Goal: Find specific page/section: Find specific page/section

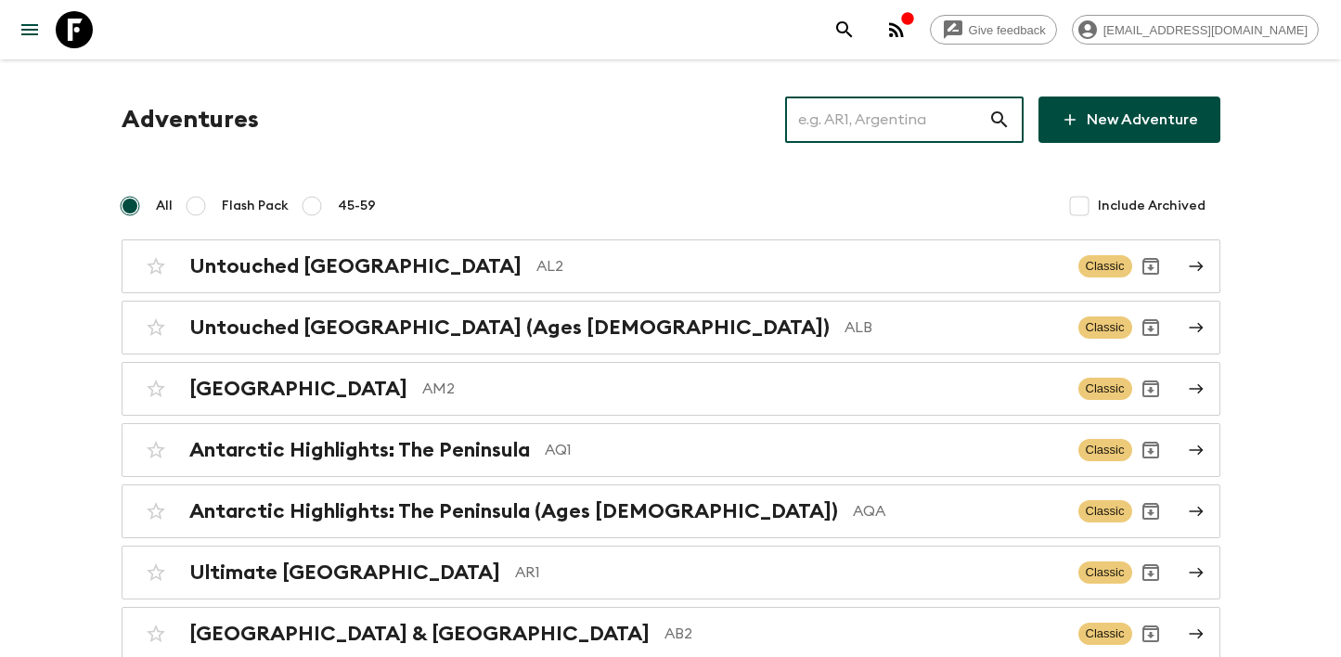
click at [884, 125] on input "text" at bounding box center [886, 120] width 203 height 52
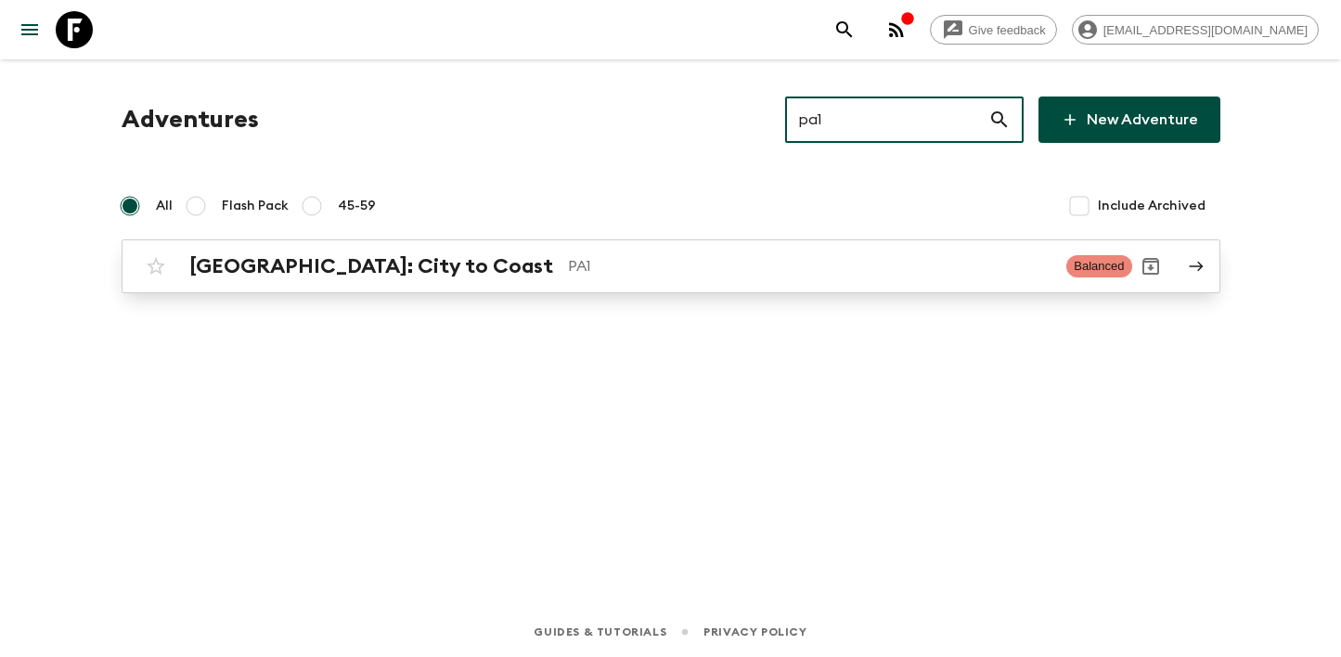
type input "pa1"
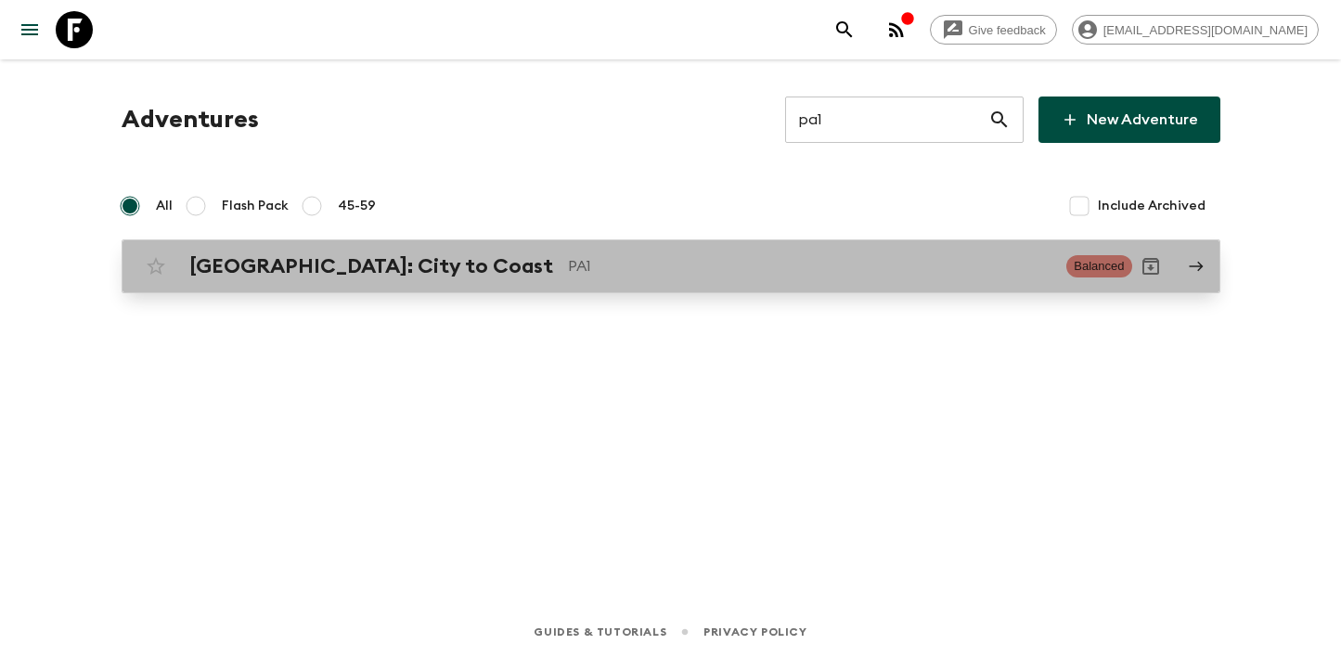
click at [568, 256] on p "PA1" at bounding box center [810, 266] width 484 height 22
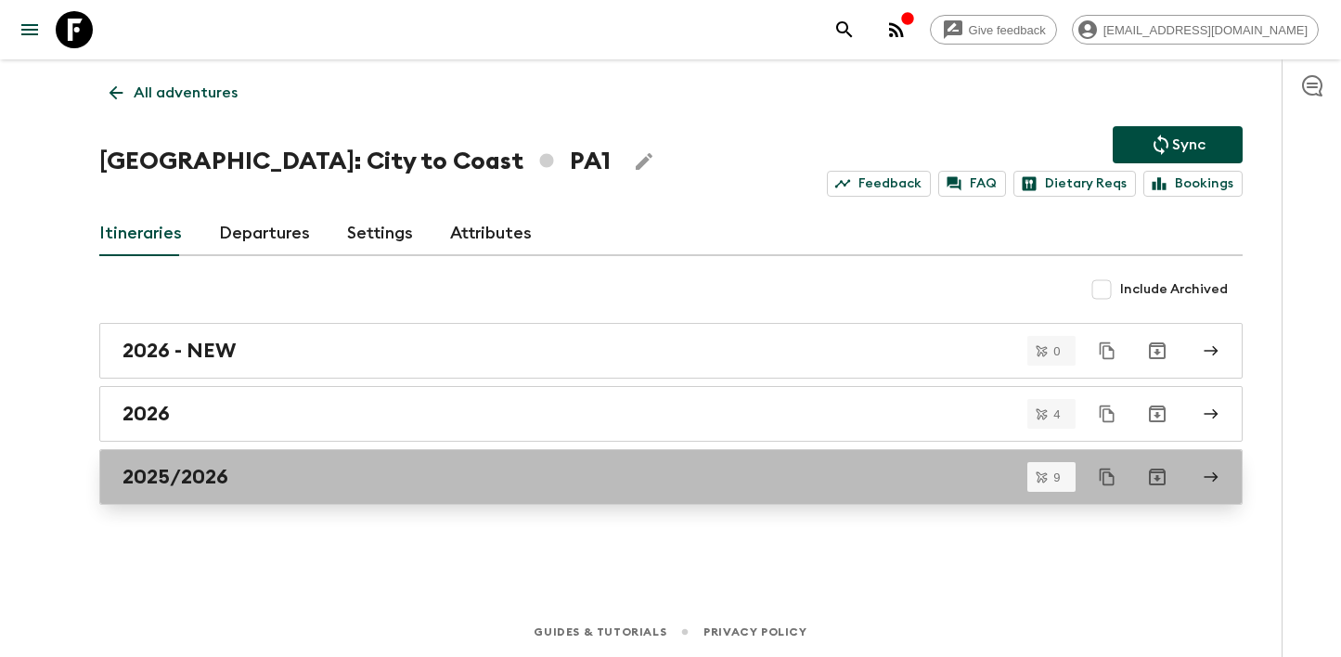
click at [236, 480] on div "2025/2026" at bounding box center [652, 477] width 1061 height 24
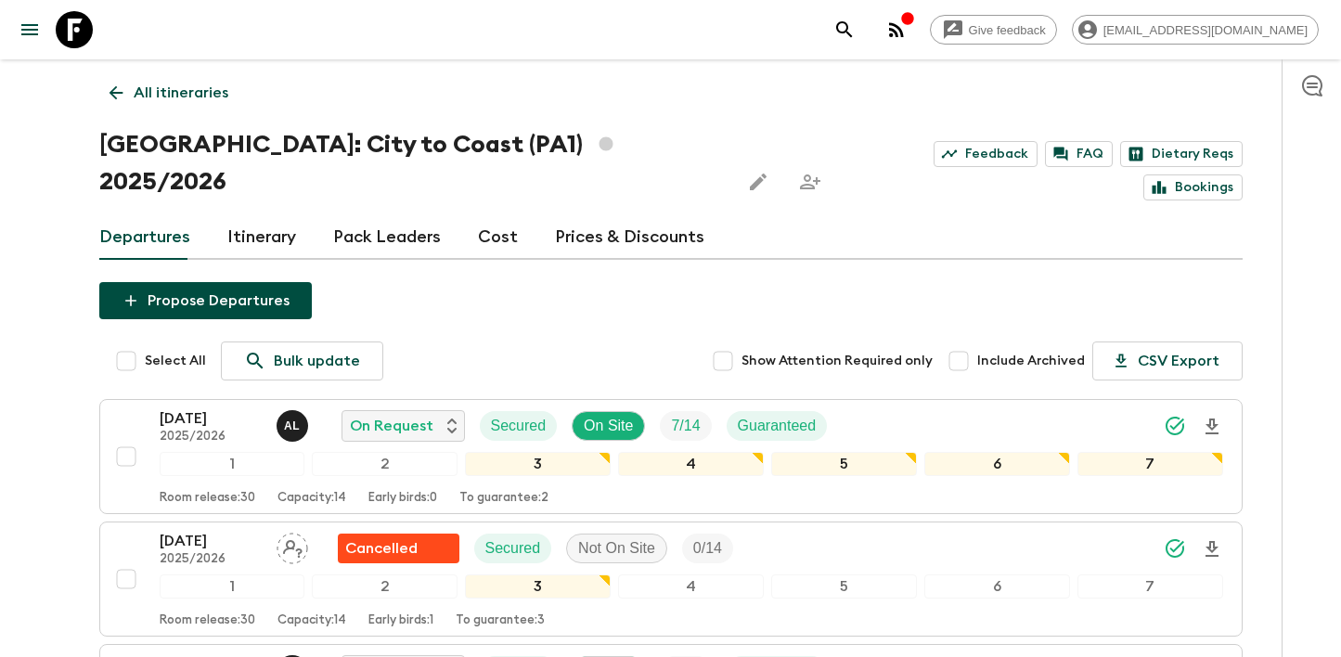
click at [214, 94] on p "All itineraries" at bounding box center [181, 93] width 95 height 22
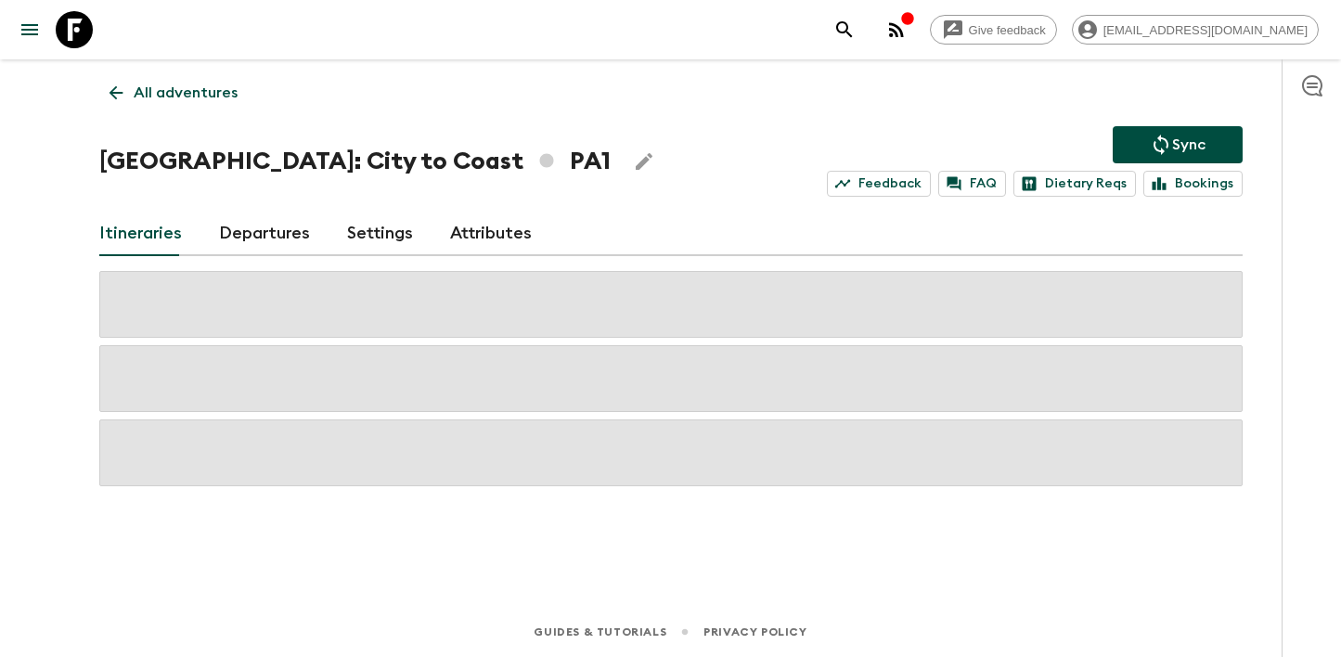
click at [208, 108] on link "All adventures" at bounding box center [173, 92] width 148 height 37
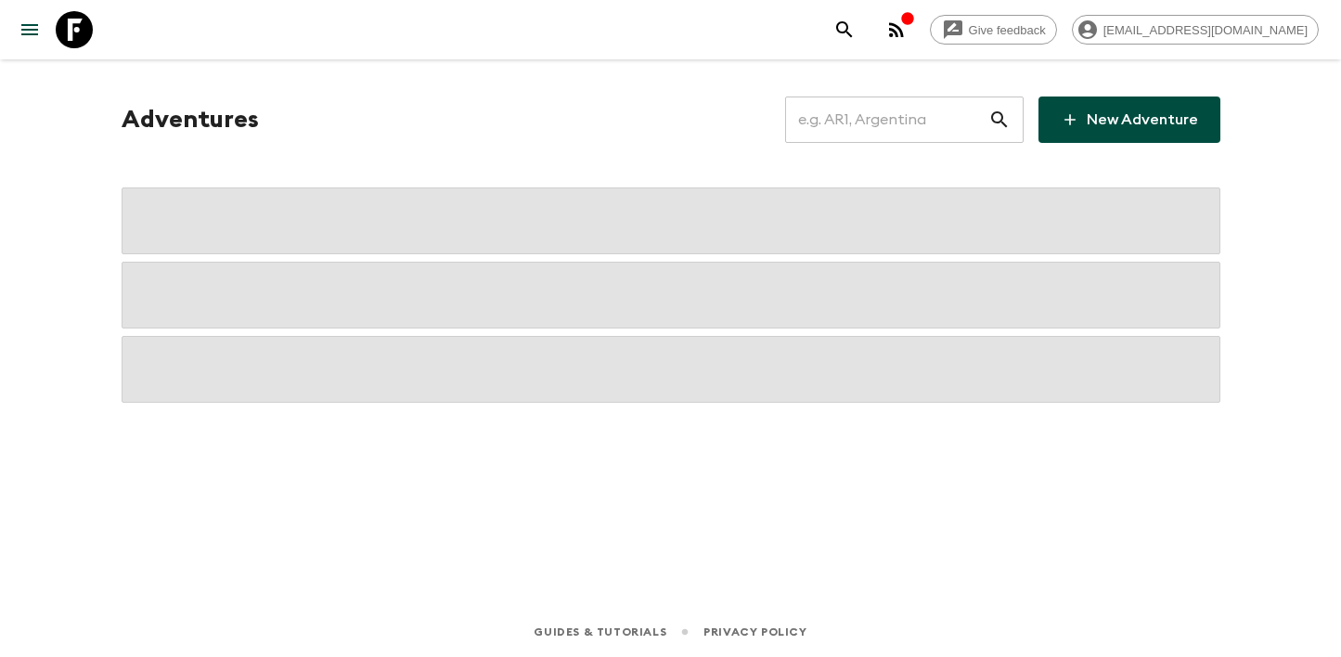
click at [842, 117] on input "text" at bounding box center [886, 120] width 203 height 52
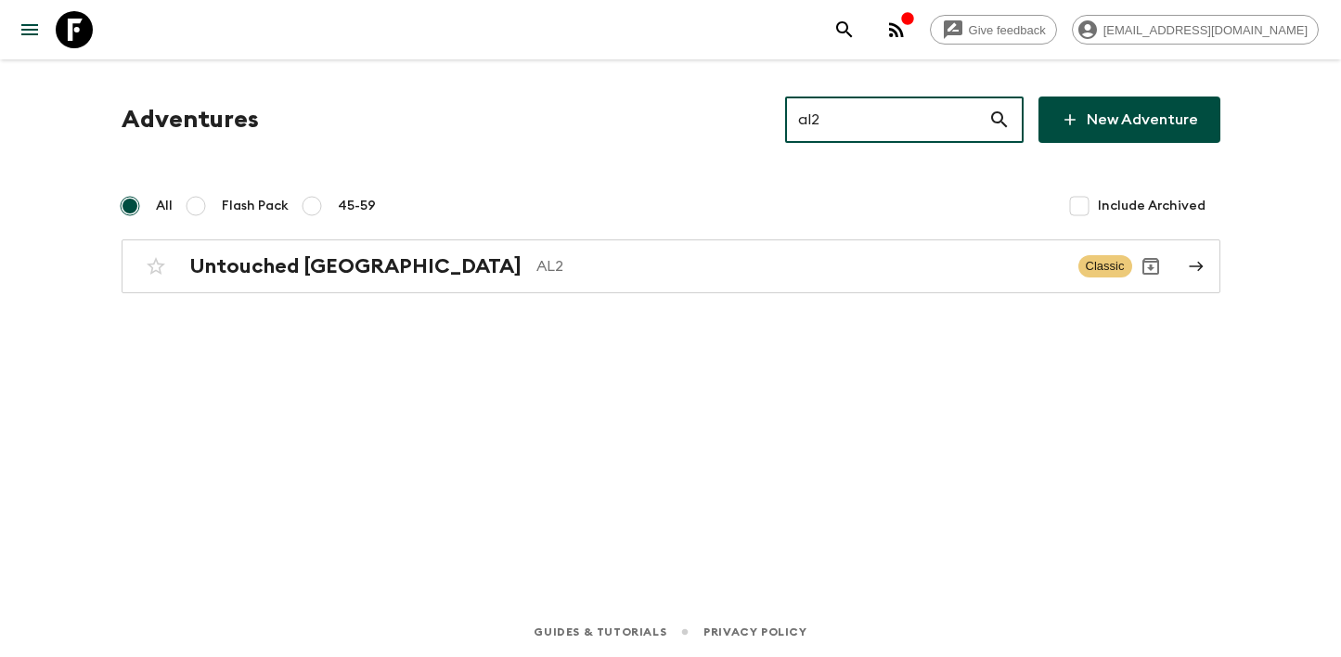
type input "al2"
